Goal: Task Accomplishment & Management: Manage account settings

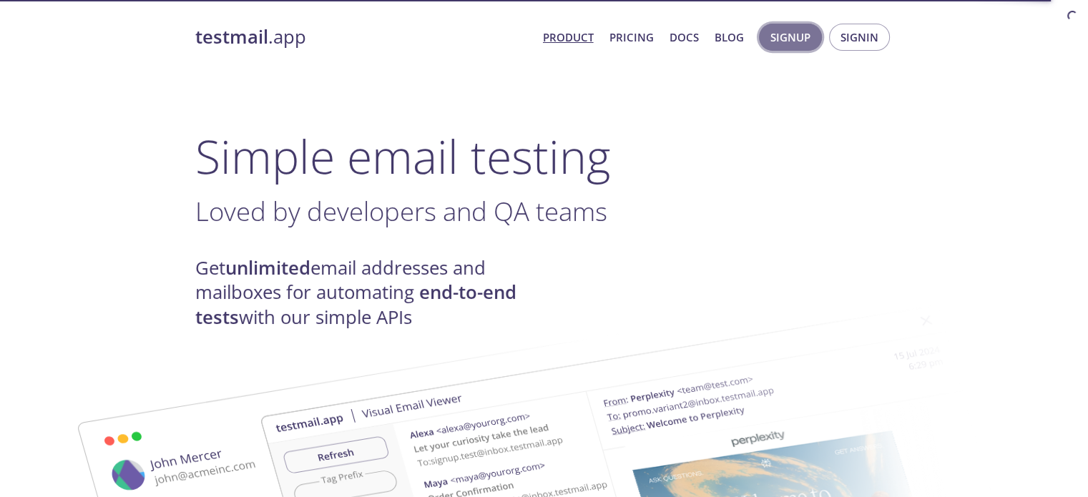
drag, startPoint x: 0, startPoint y: 0, endPoint x: 774, endPoint y: 25, distance: 774.2
click at [774, 25] on button "Signup" at bounding box center [790, 37] width 63 height 27
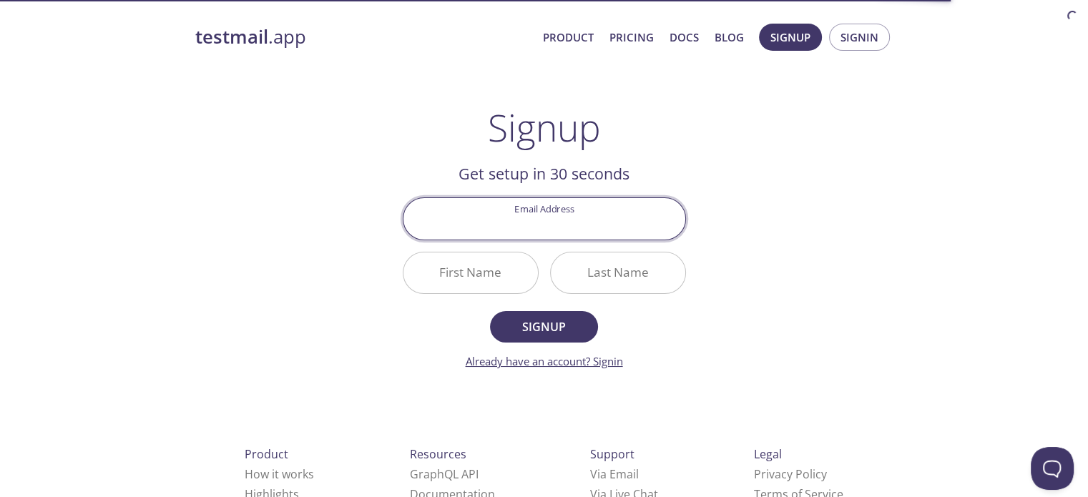
click at [619, 358] on link "Already have an account? Signin" at bounding box center [544, 361] width 157 height 14
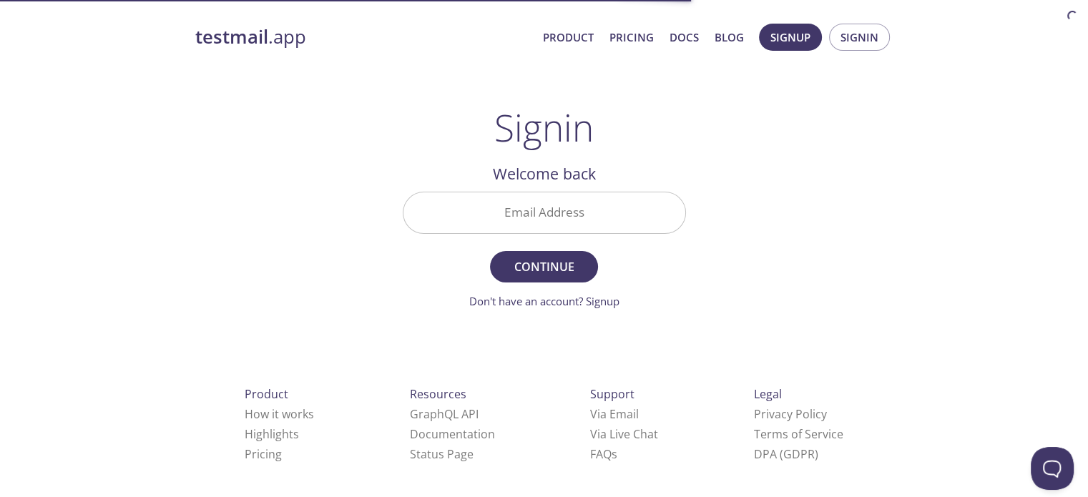
click at [596, 211] on input "Email Address" at bounding box center [544, 212] width 282 height 41
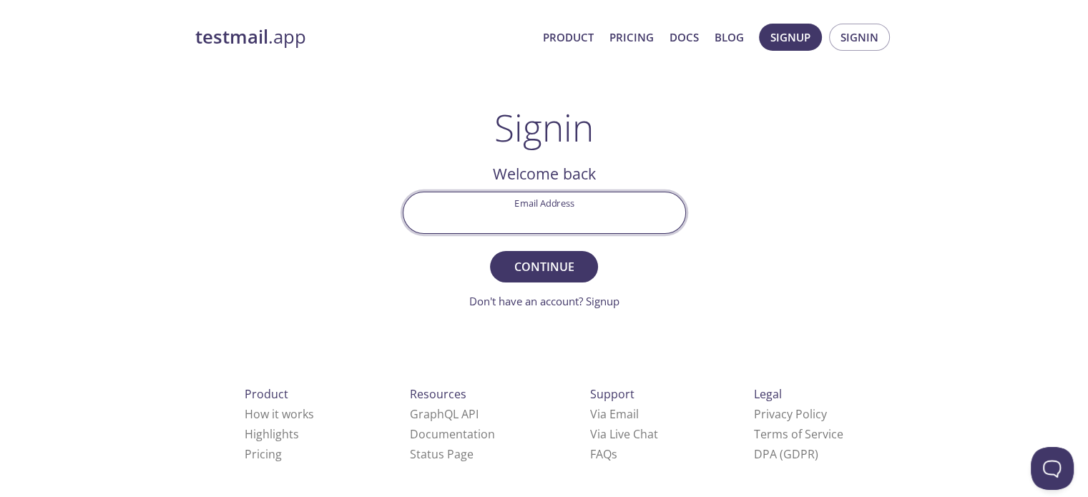
type input "[EMAIL_ADDRESS][DOMAIN_NAME]"
click at [561, 277] on button "Continue" at bounding box center [543, 266] width 107 height 31
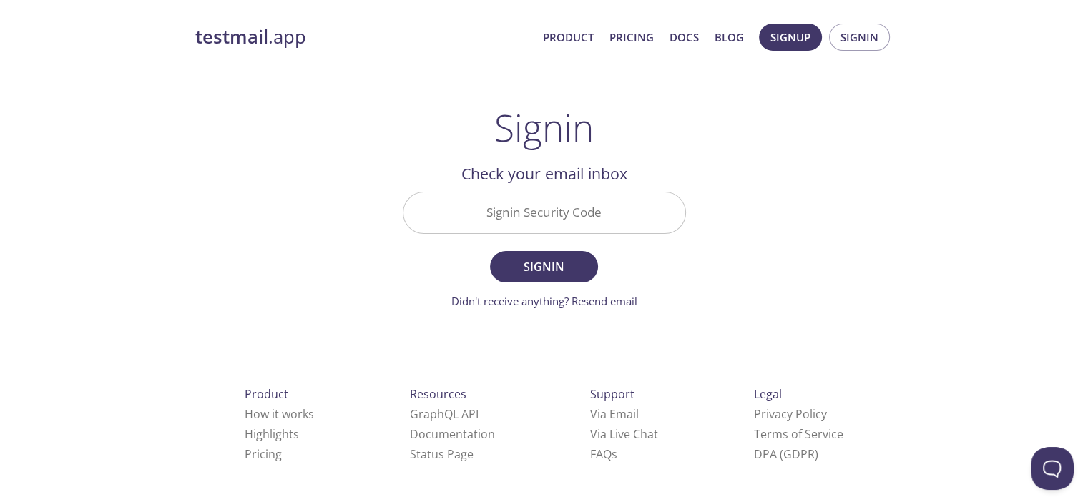
click at [609, 215] on input "Signin Security Code" at bounding box center [544, 212] width 282 height 41
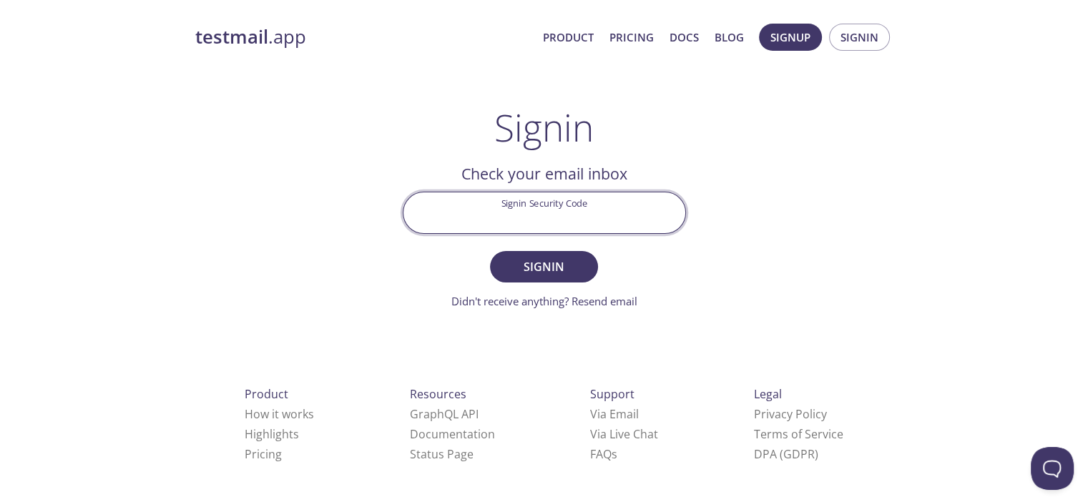
paste input "NB1CDQ8"
type input "NB1CDQ8"
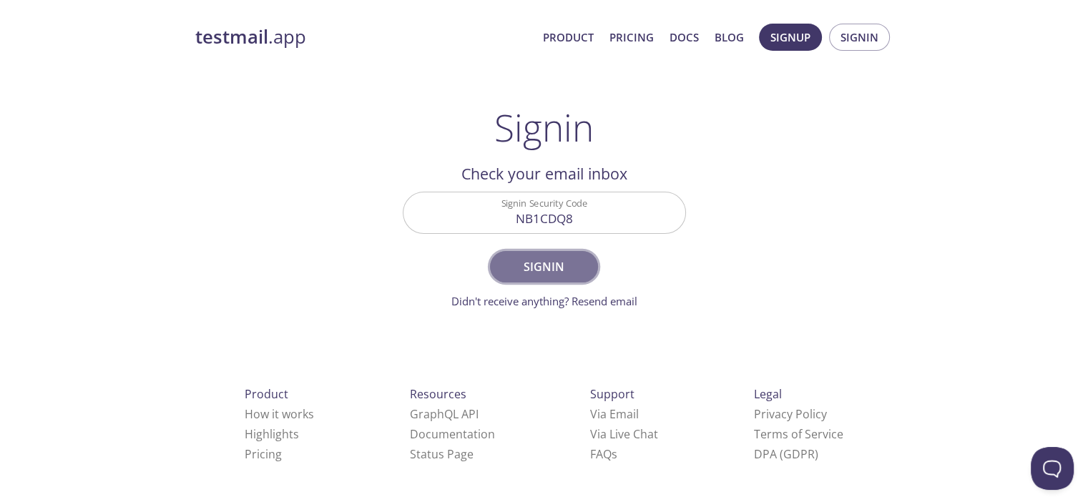
click at [563, 263] on span "Signin" at bounding box center [544, 267] width 76 height 20
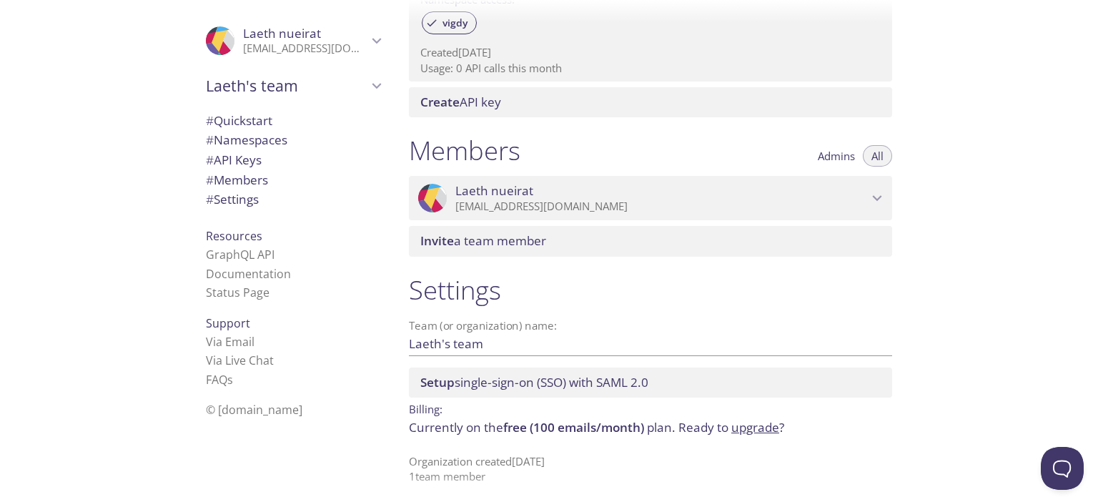
scroll to position [520, 0]
